Goal: Task Accomplishment & Management: Manage account settings

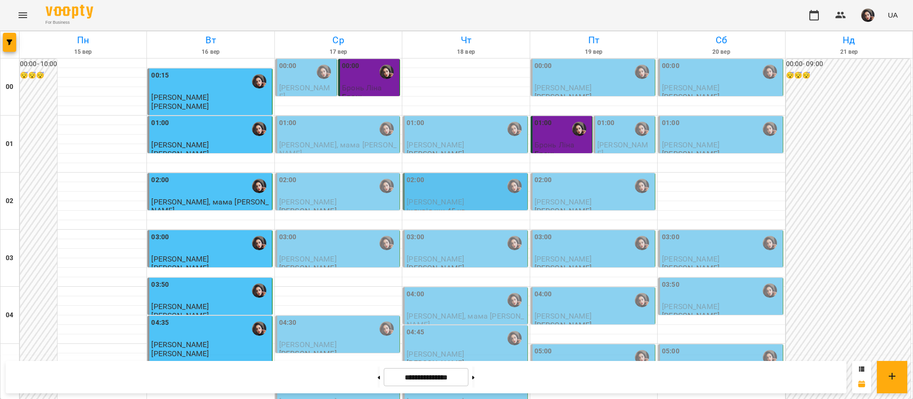
scroll to position [1072, 0]
click at [475, 379] on button at bounding box center [473, 377] width 2 height 21
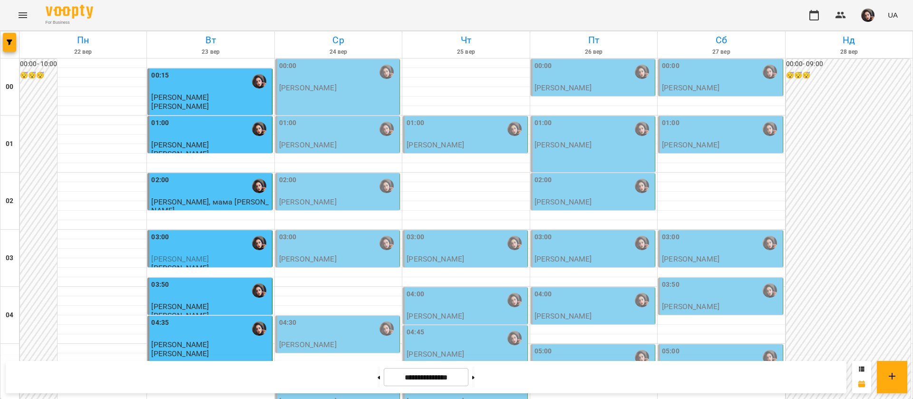
scroll to position [929, 0]
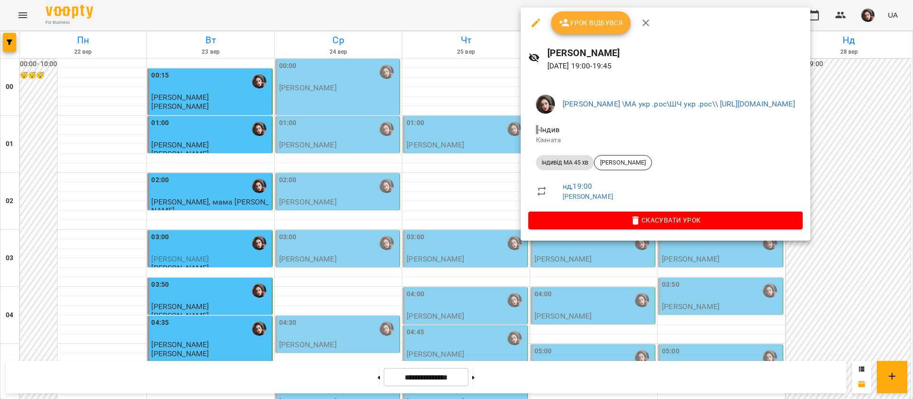
click at [466, 10] on div at bounding box center [456, 199] width 913 height 399
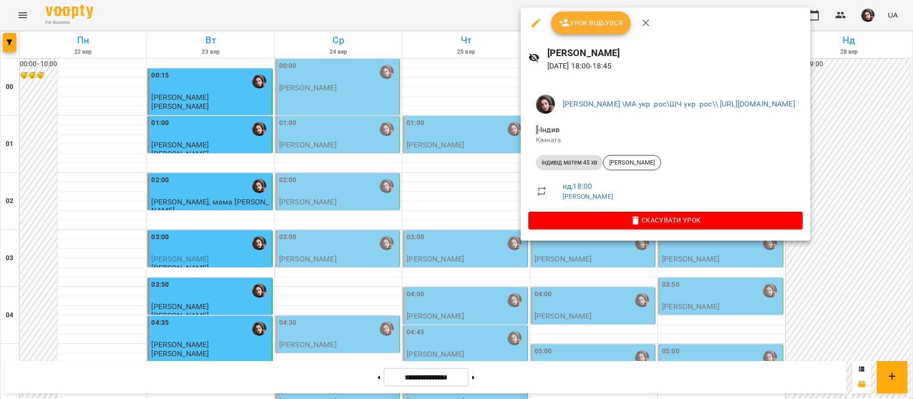
click at [421, 15] on div at bounding box center [456, 199] width 913 height 399
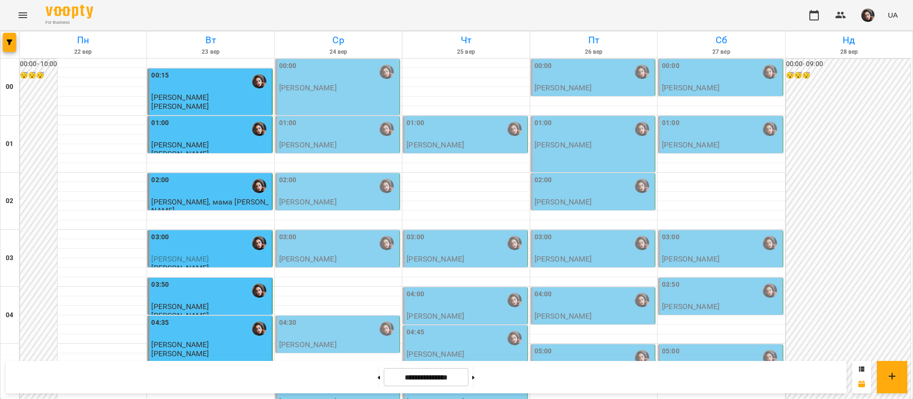
scroll to position [0, 0]
click at [378, 380] on button at bounding box center [379, 377] width 2 height 21
type input "**********"
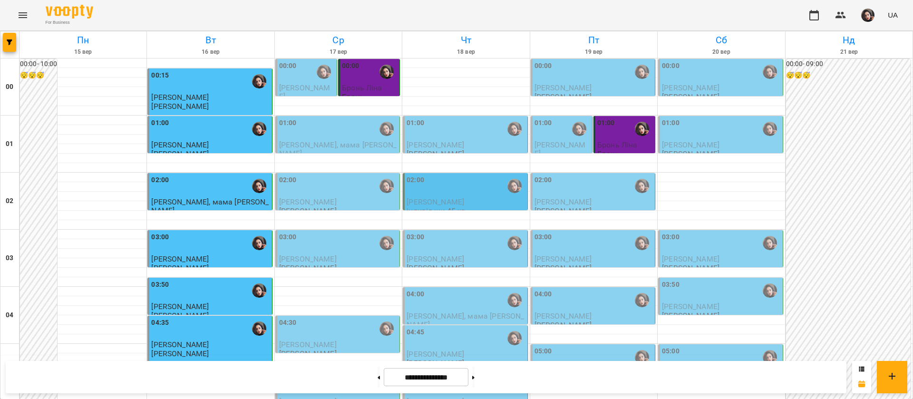
click at [417, 145] on span "[PERSON_NAME]" at bounding box center [436, 144] width 58 height 9
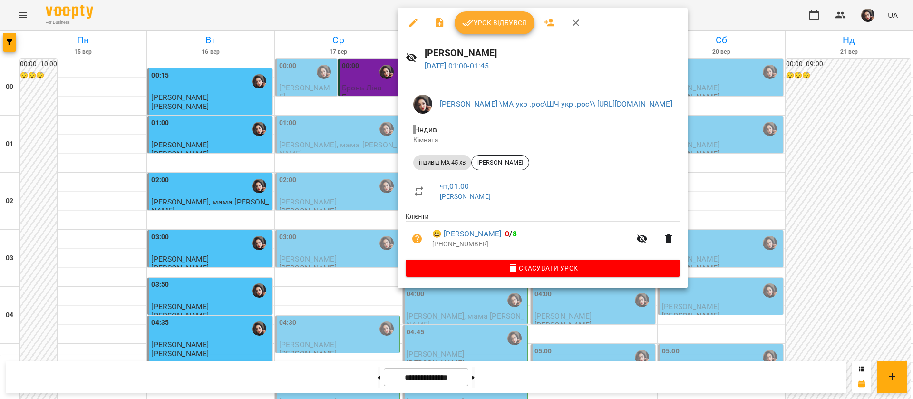
click at [371, 10] on div at bounding box center [456, 199] width 913 height 399
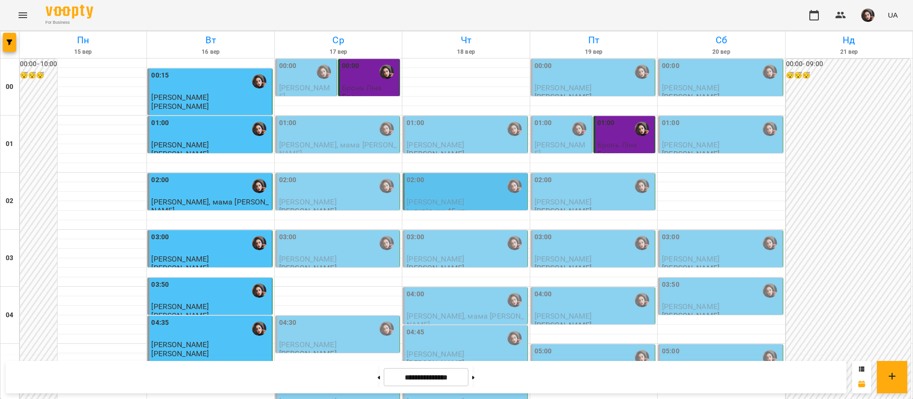
click at [452, 186] on div "02:00" at bounding box center [466, 186] width 118 height 22
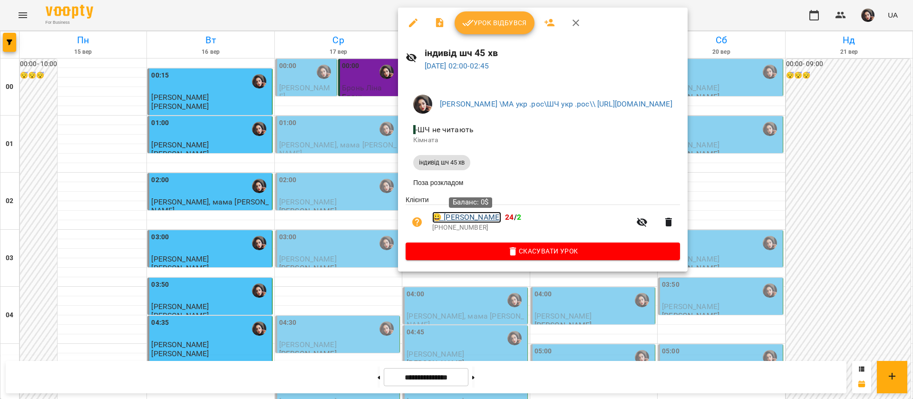
click at [470, 217] on link "😀 [PERSON_NAME]" at bounding box center [466, 217] width 69 height 11
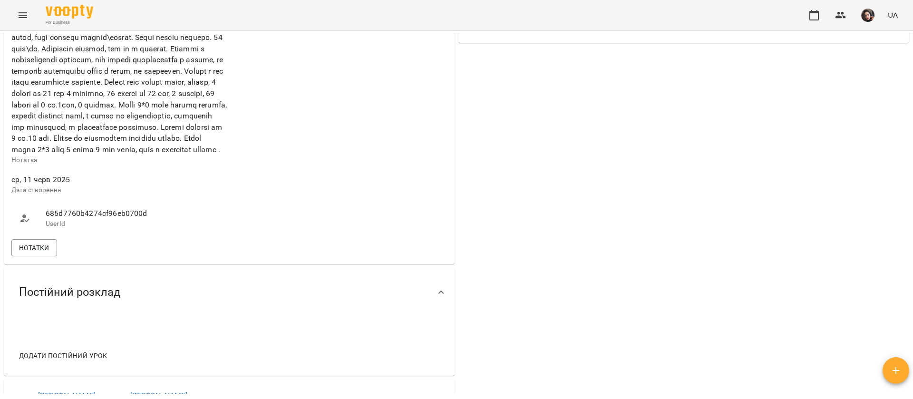
scroll to position [428, 0]
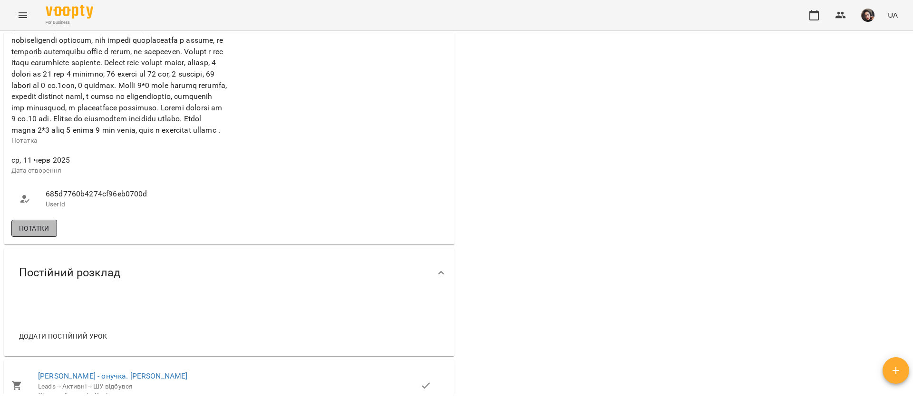
click at [29, 234] on span "Нотатки" at bounding box center [34, 228] width 30 height 11
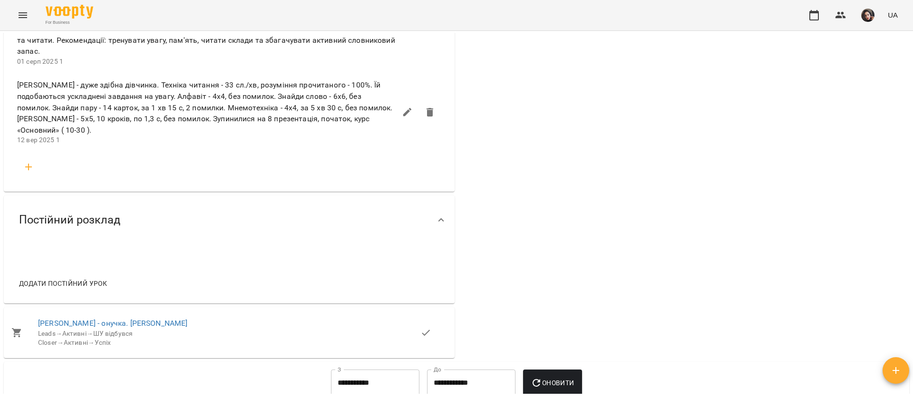
scroll to position [785, 0]
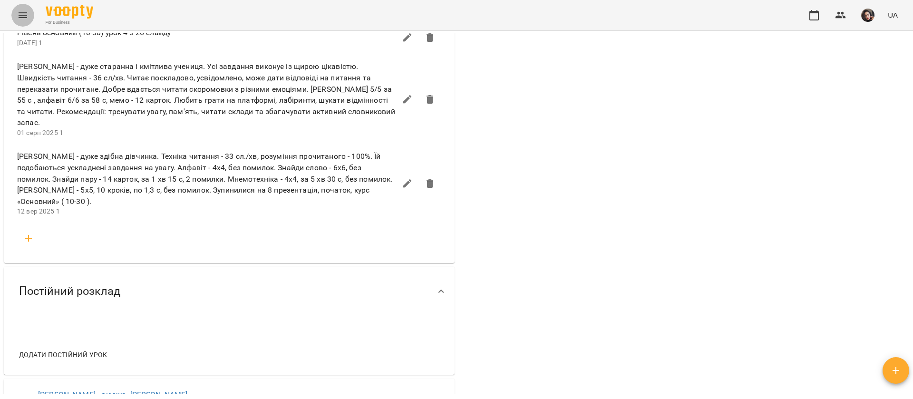
click at [23, 17] on icon "Menu" at bounding box center [22, 15] width 11 height 11
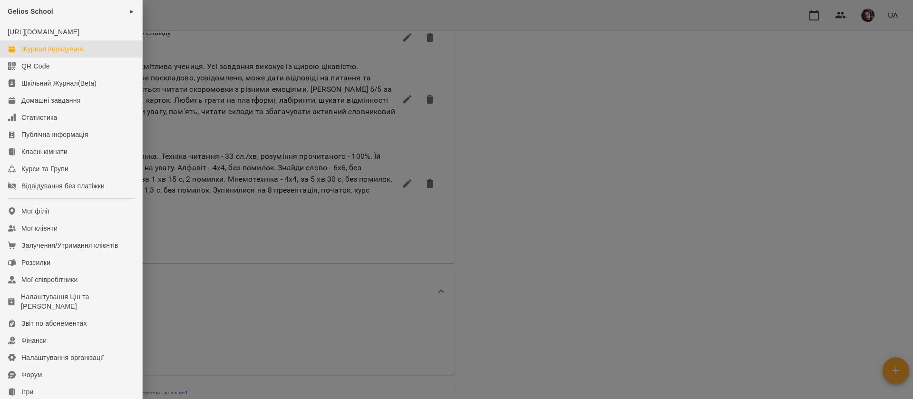
click at [34, 54] on div "Журнал відвідувань" at bounding box center [52, 49] width 63 height 10
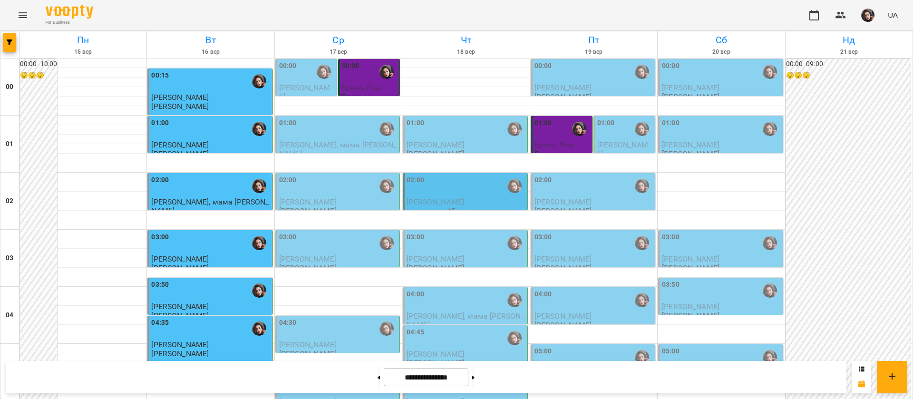
click at [469, 121] on div "01:00" at bounding box center [466, 129] width 118 height 22
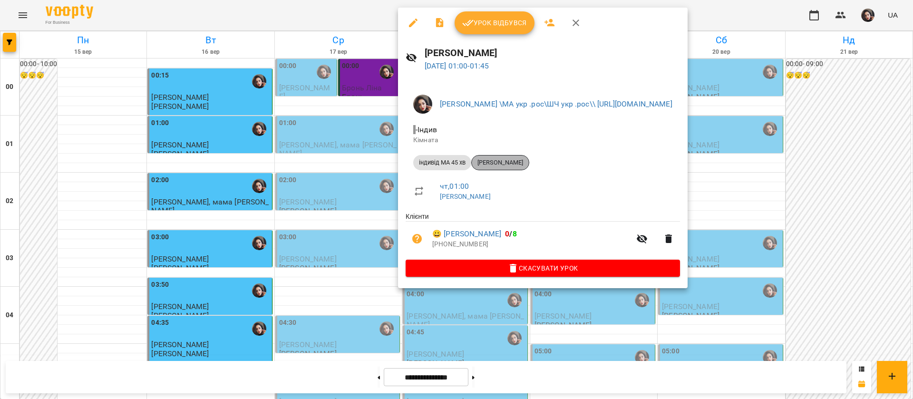
click at [519, 162] on span "[PERSON_NAME]" at bounding box center [500, 162] width 57 height 9
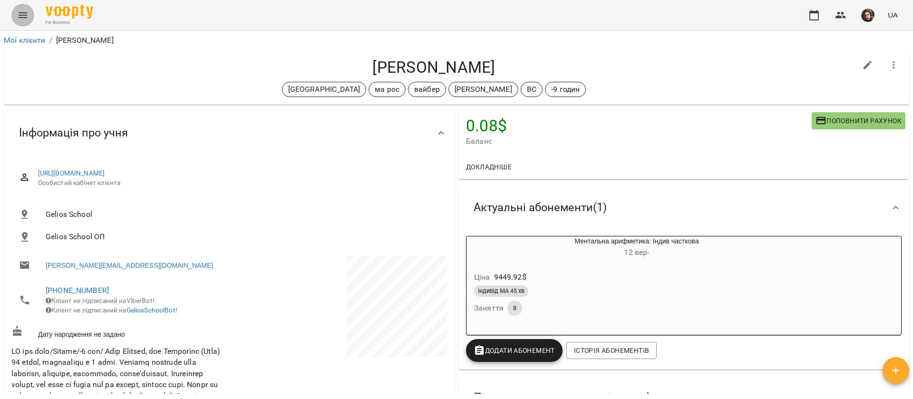
click at [18, 17] on icon "Menu" at bounding box center [22, 15] width 11 height 11
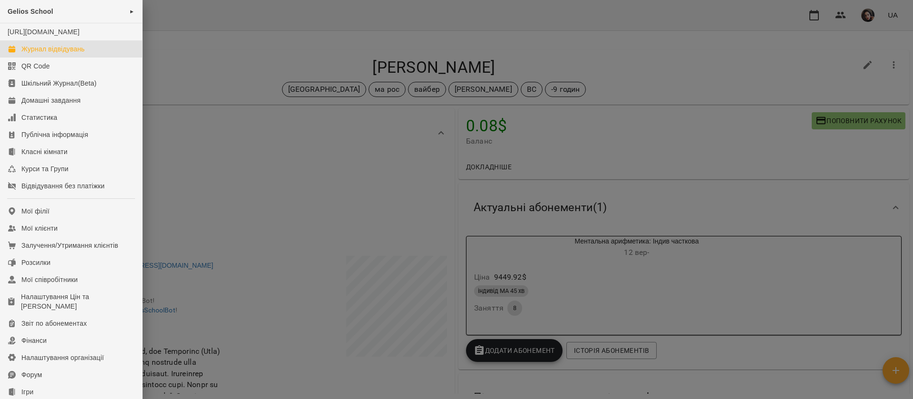
click at [33, 58] on link "Журнал відвідувань" at bounding box center [71, 48] width 142 height 17
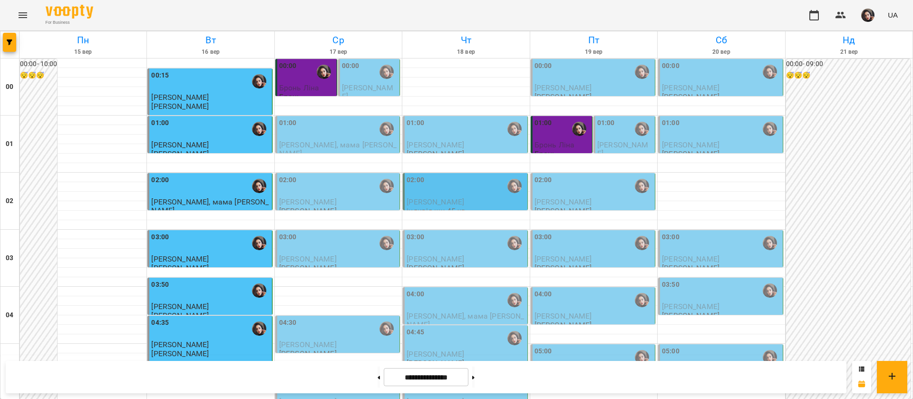
scroll to position [143, 0]
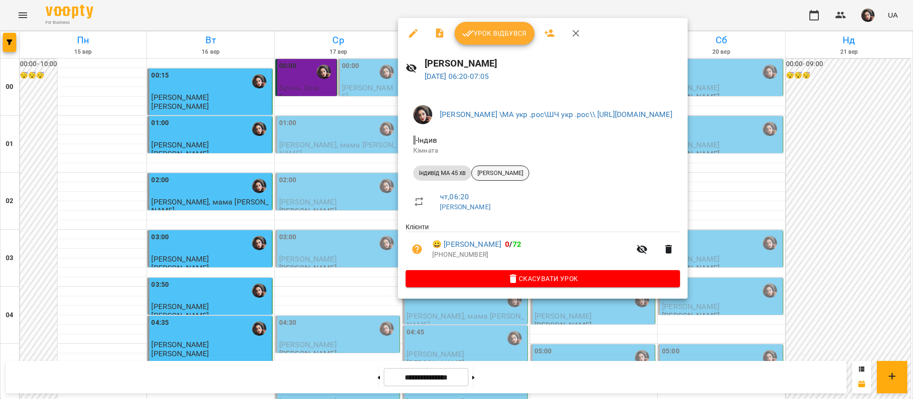
click at [489, 174] on span "[PERSON_NAME]" at bounding box center [500, 173] width 57 height 9
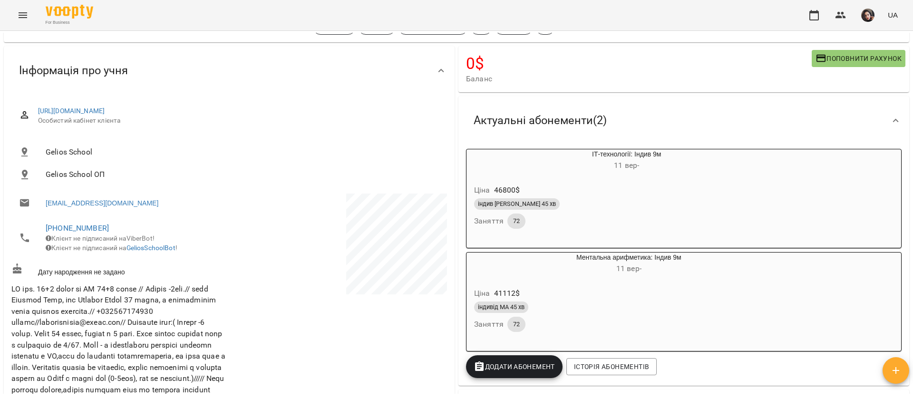
scroll to position [143, 0]
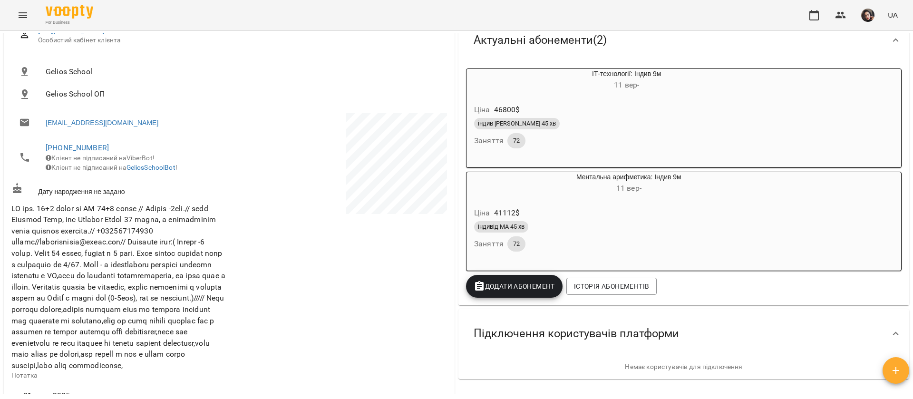
click at [22, 11] on icon "Menu" at bounding box center [22, 15] width 11 height 11
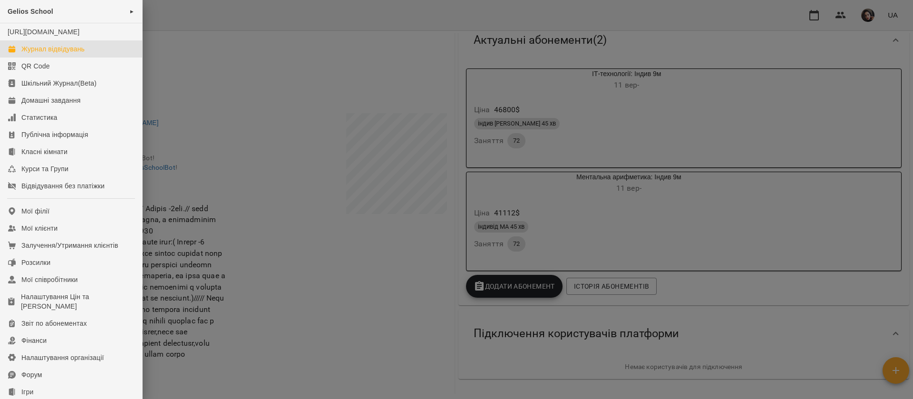
click at [39, 58] on link "Журнал відвідувань" at bounding box center [71, 48] width 142 height 17
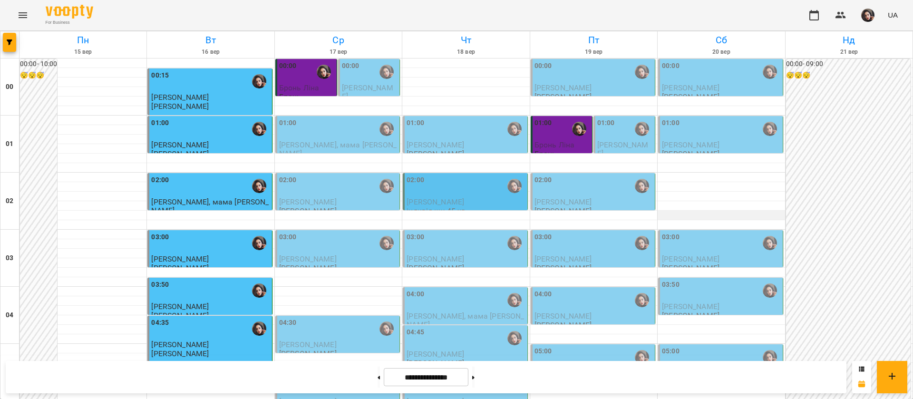
scroll to position [71, 0]
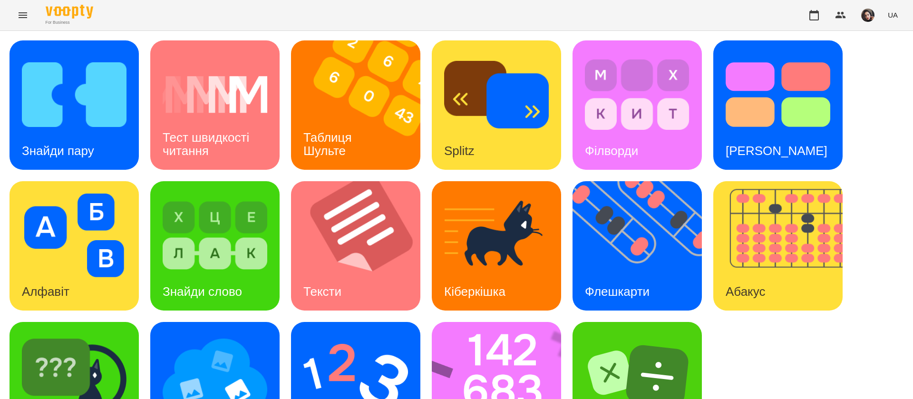
scroll to position [0, 0]
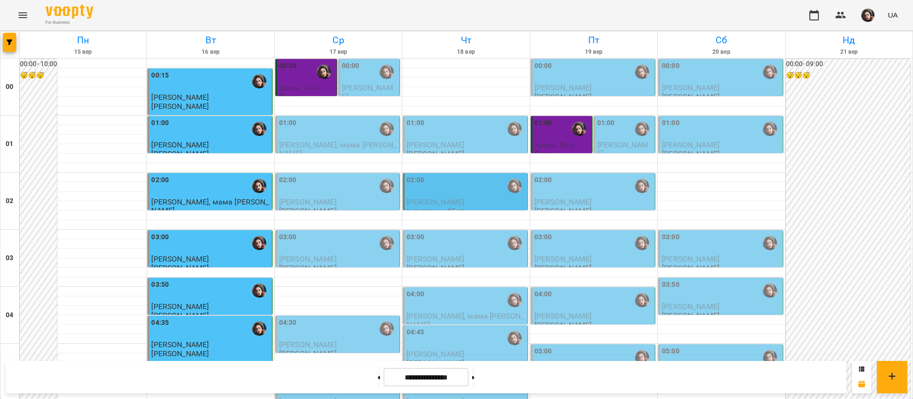
scroll to position [357, 0]
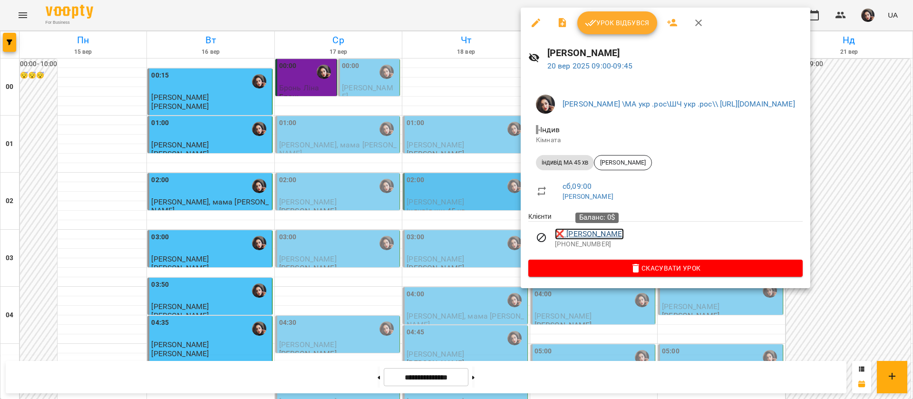
click at [624, 234] on link "❌ Прохасько Августин" at bounding box center [589, 233] width 69 height 11
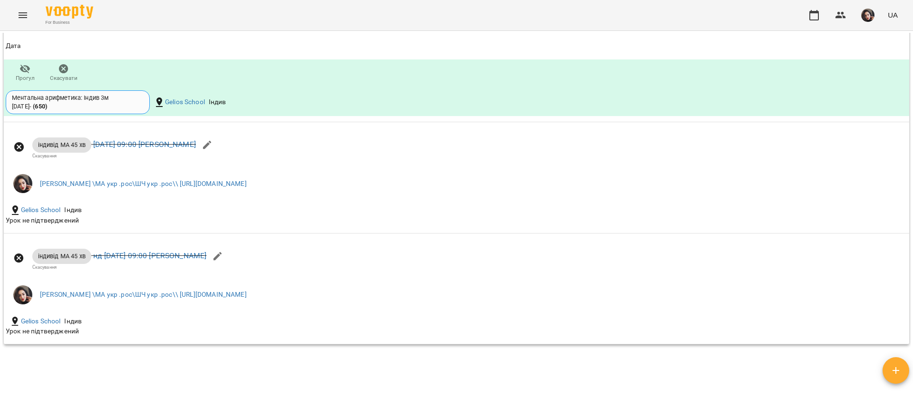
scroll to position [1355, 0]
